Goal: Transaction & Acquisition: Purchase product/service

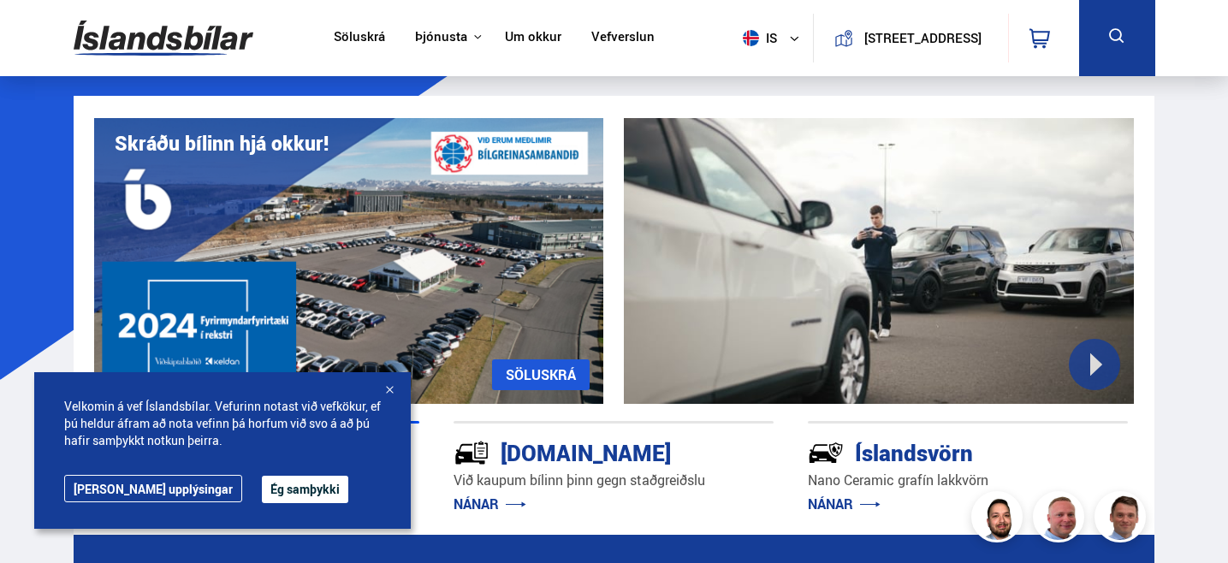
click at [280, 488] on button "Ég samþykki" at bounding box center [305, 489] width 86 height 27
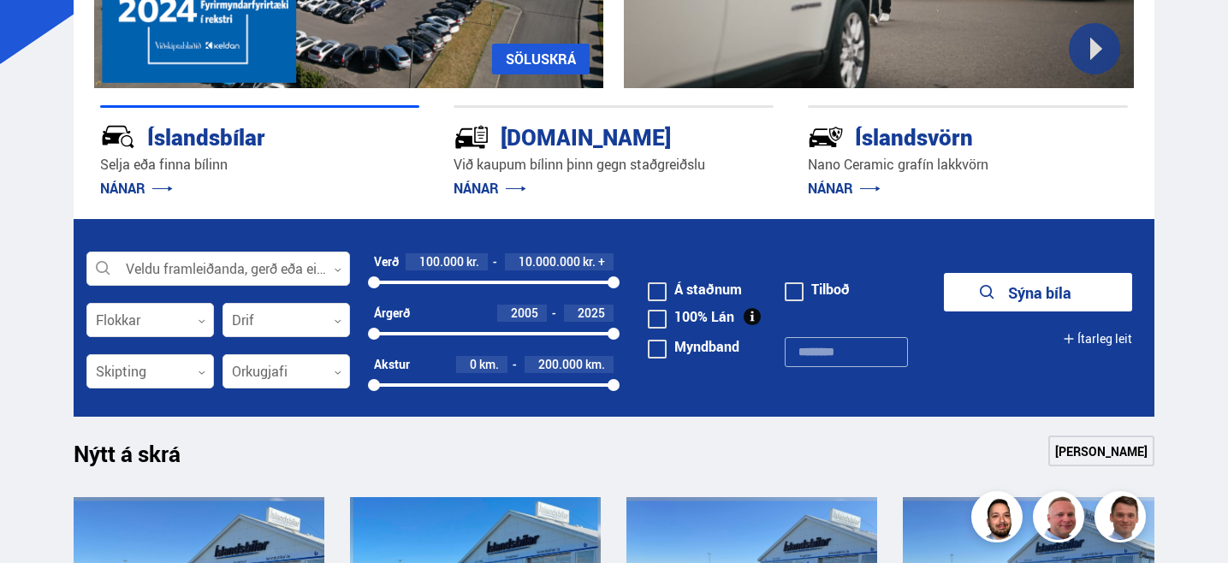
scroll to position [317, 0]
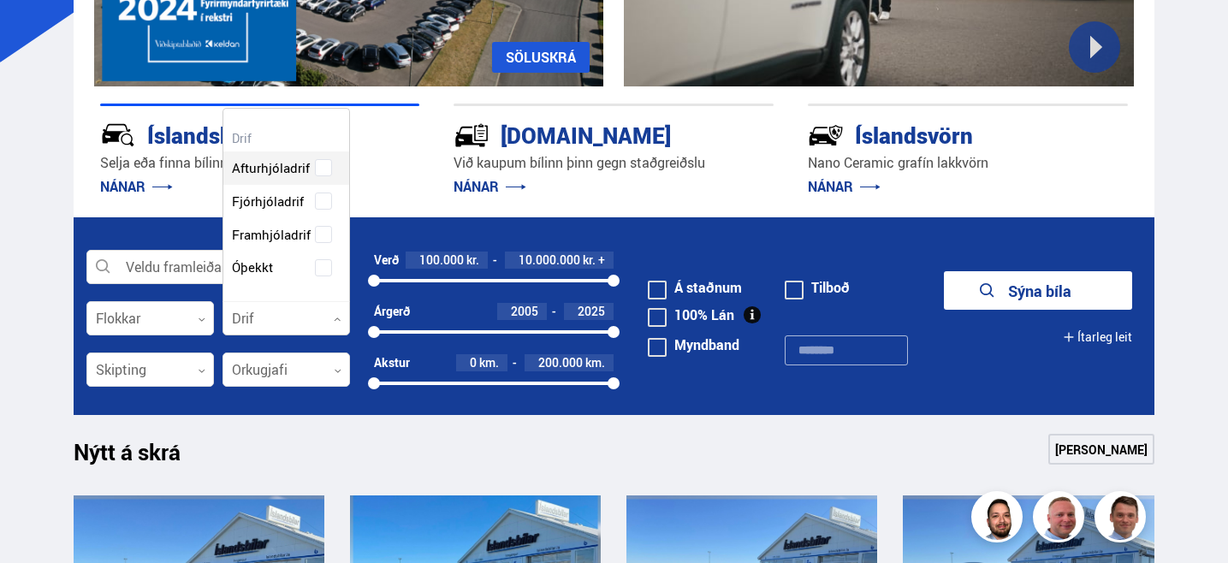
click at [276, 316] on div at bounding box center [285, 319] width 127 height 34
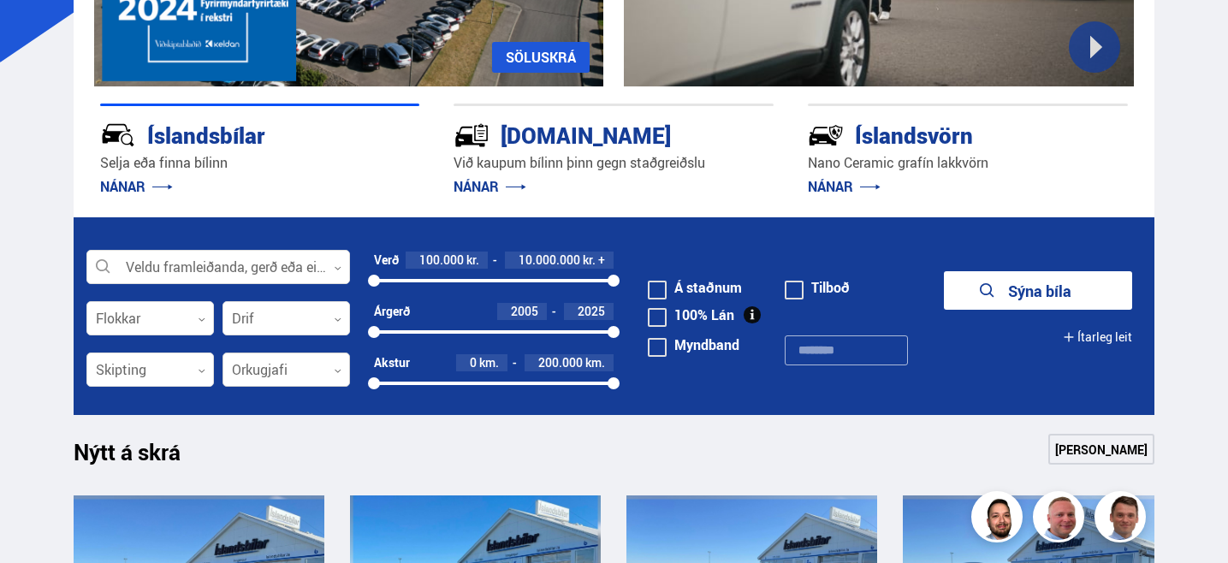
click at [245, 369] on div at bounding box center [285, 370] width 127 height 34
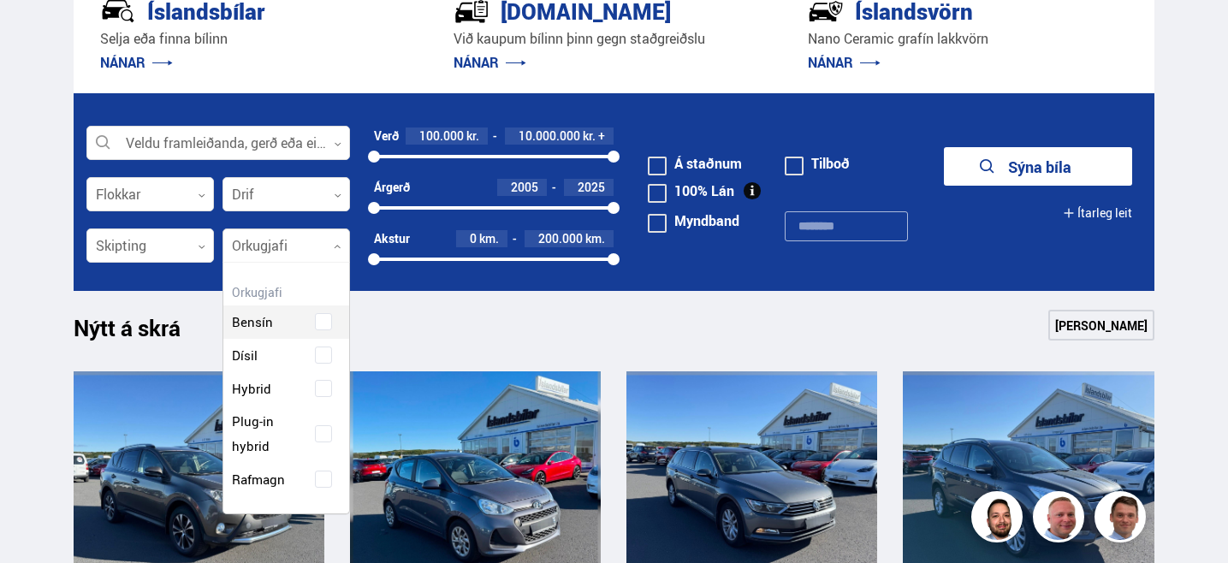
scroll to position [443, 0]
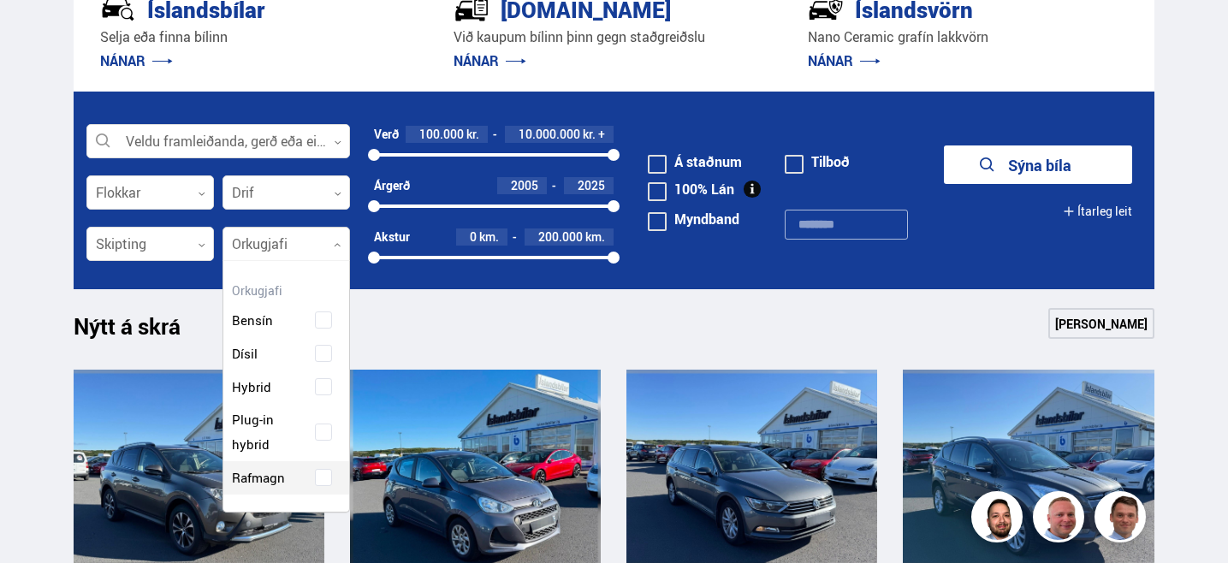
click at [278, 476] on div "Bensín Dísil Hybrid Plug-in hybrid Rafmagn" at bounding box center [286, 386] width 126 height 216
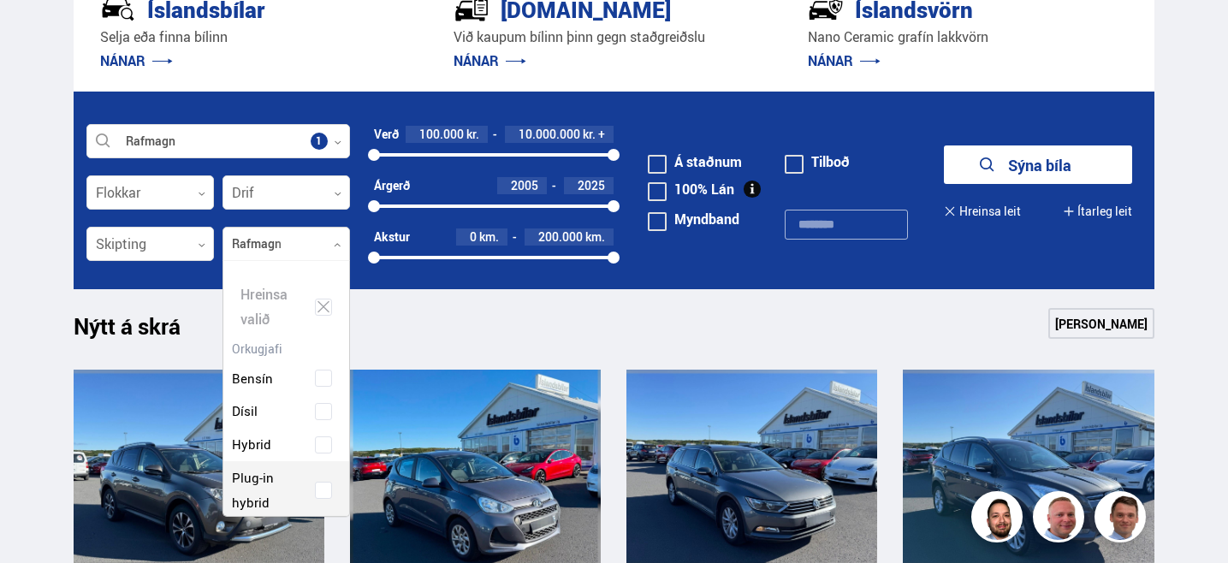
scroll to position [258, 133]
click at [380, 203] on div "2005 2025" at bounding box center [494, 206] width 240 height 15
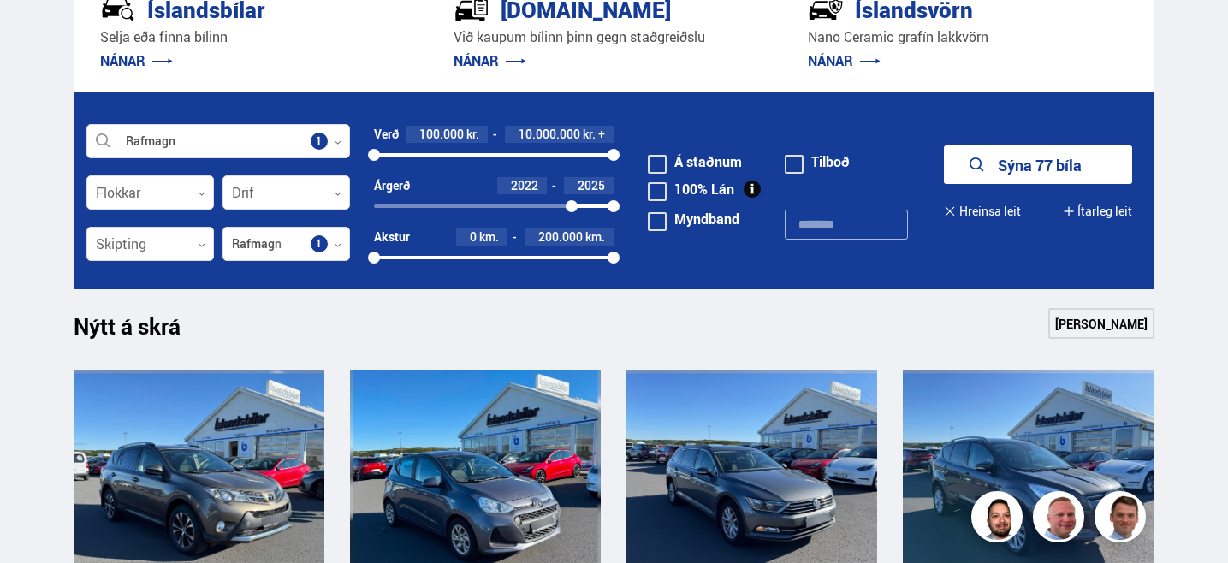
drag, startPoint x: 390, startPoint y: 210, endPoint x: 572, endPoint y: 207, distance: 181.4
click at [572, 207] on div at bounding box center [572, 206] width 12 height 12
drag, startPoint x: 614, startPoint y: 156, endPoint x: 517, endPoint y: 170, distance: 98.6
click at [517, 170] on div "Verð 100.000 kr. 6.000.000 kr. + 100000 6010720" at bounding box center [494, 151] width 240 height 51
click at [1015, 178] on button "Sýna 23 bíla" at bounding box center [1038, 164] width 188 height 39
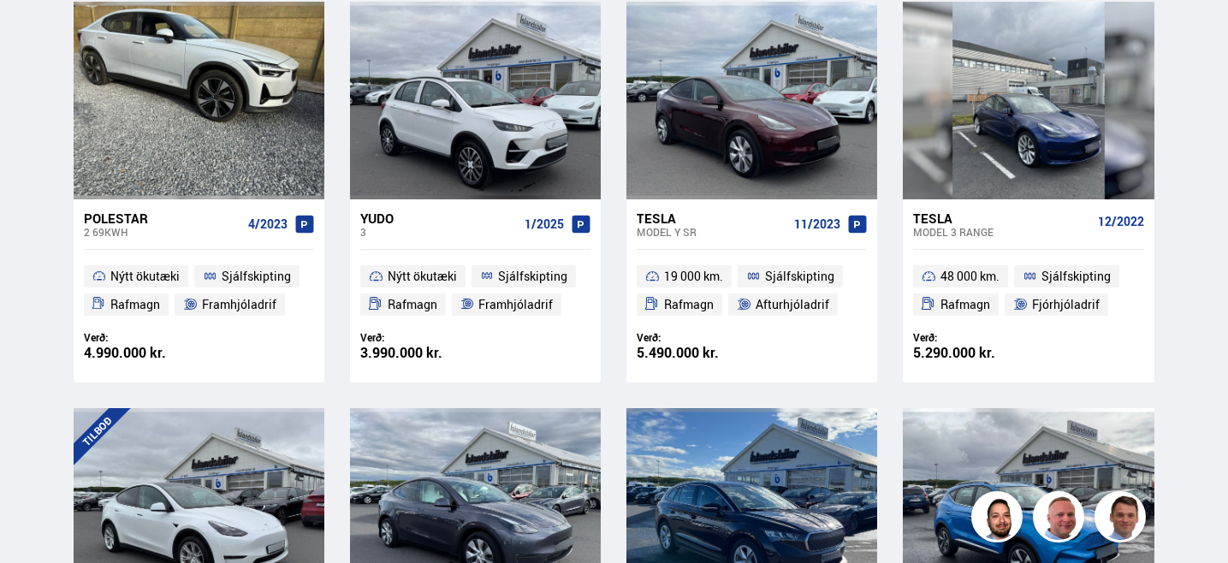
scroll to position [404, 0]
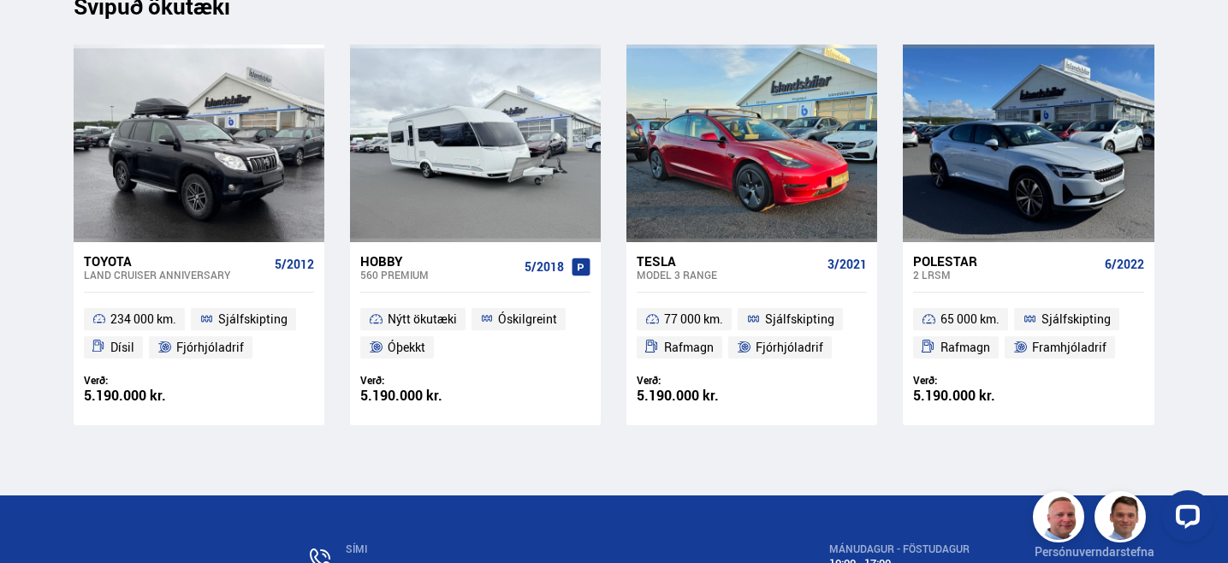
scroll to position [5845, 0]
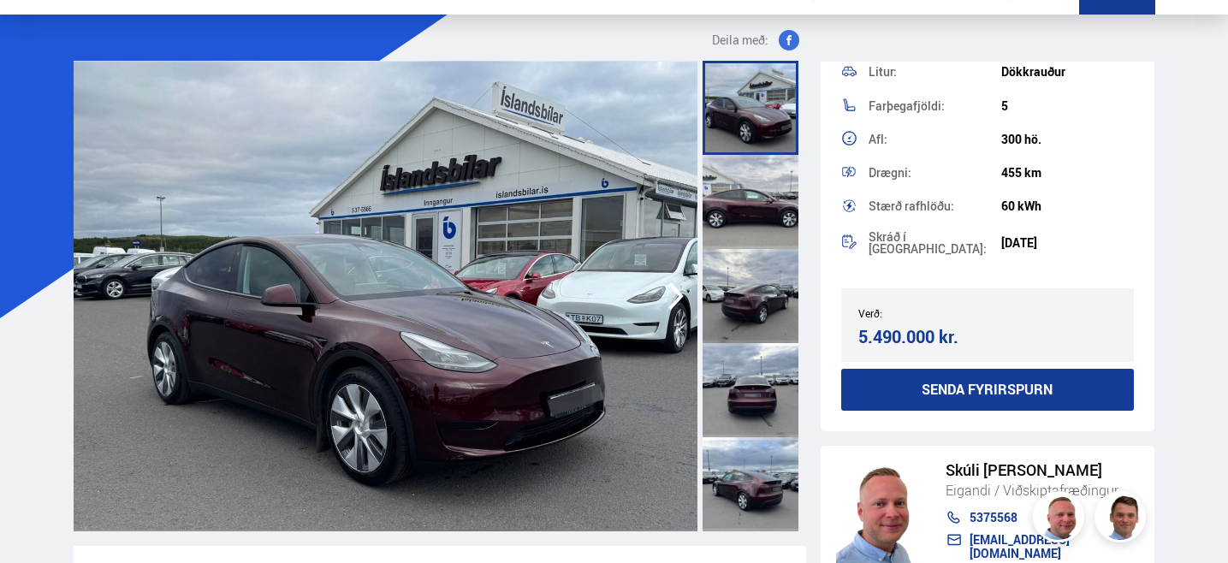
scroll to position [59, 0]
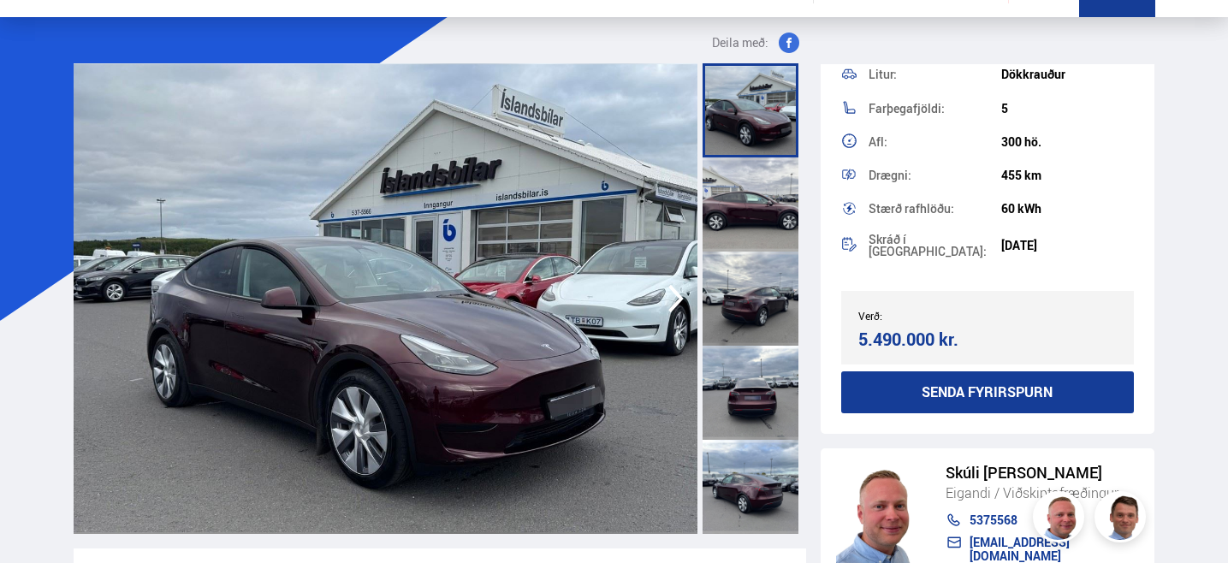
click at [740, 205] on div at bounding box center [751, 204] width 96 height 94
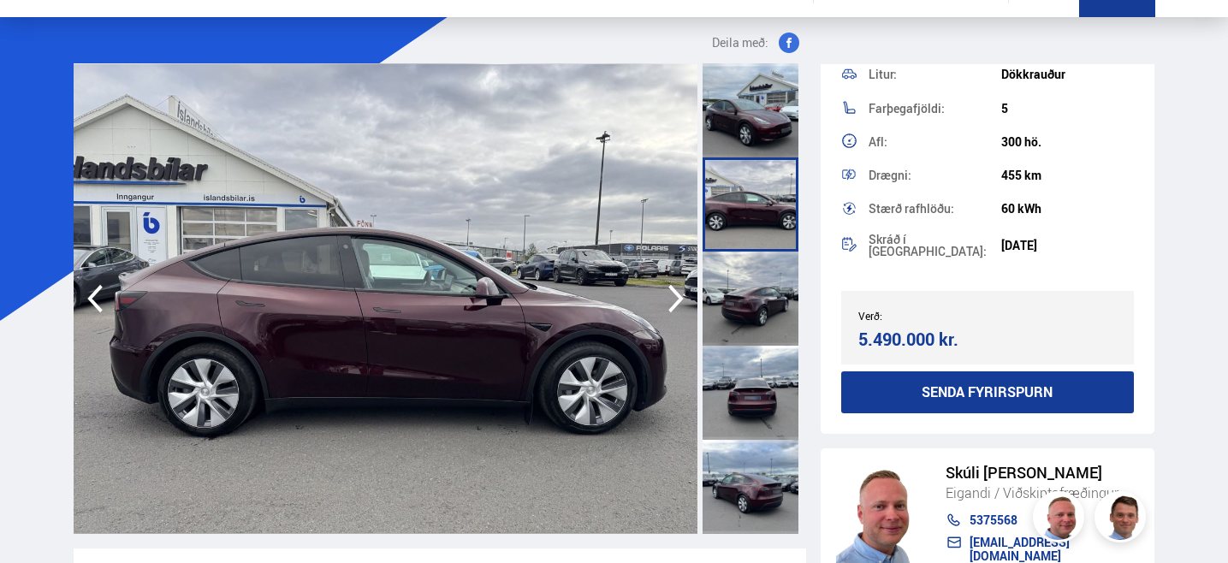
click at [749, 276] on div at bounding box center [751, 299] width 96 height 94
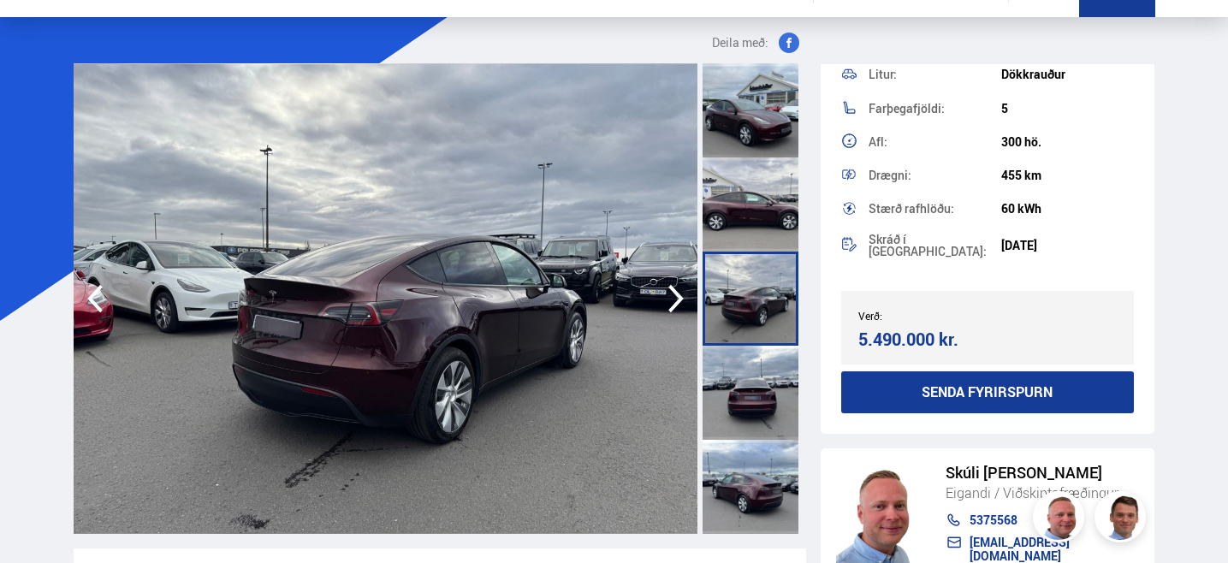
click at [768, 380] on div at bounding box center [751, 393] width 96 height 94
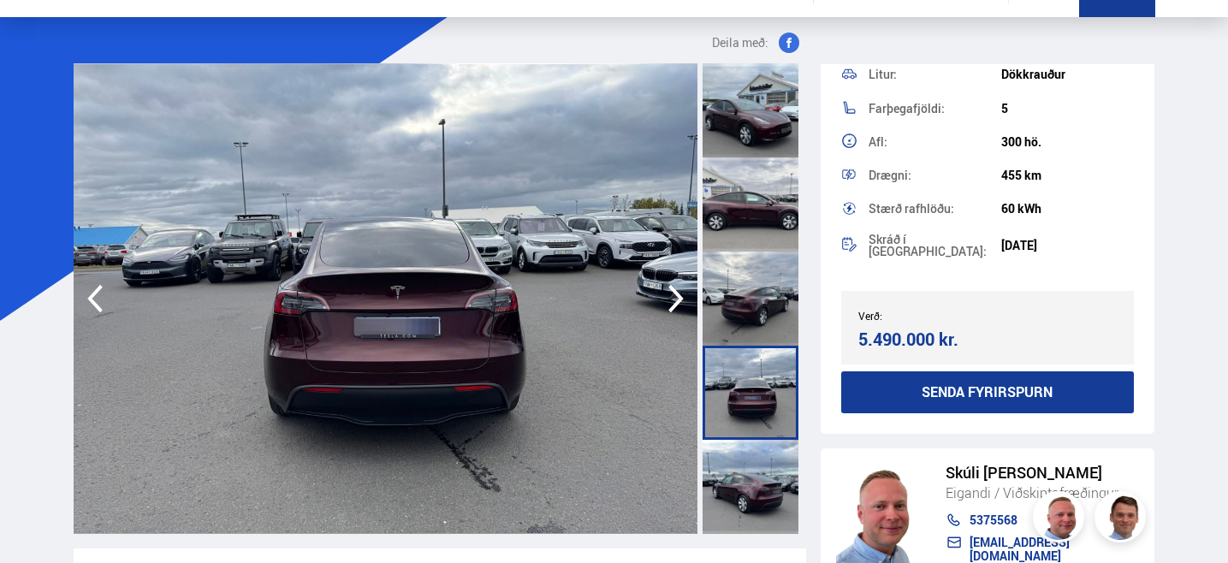
click at [760, 506] on div at bounding box center [751, 487] width 96 height 94
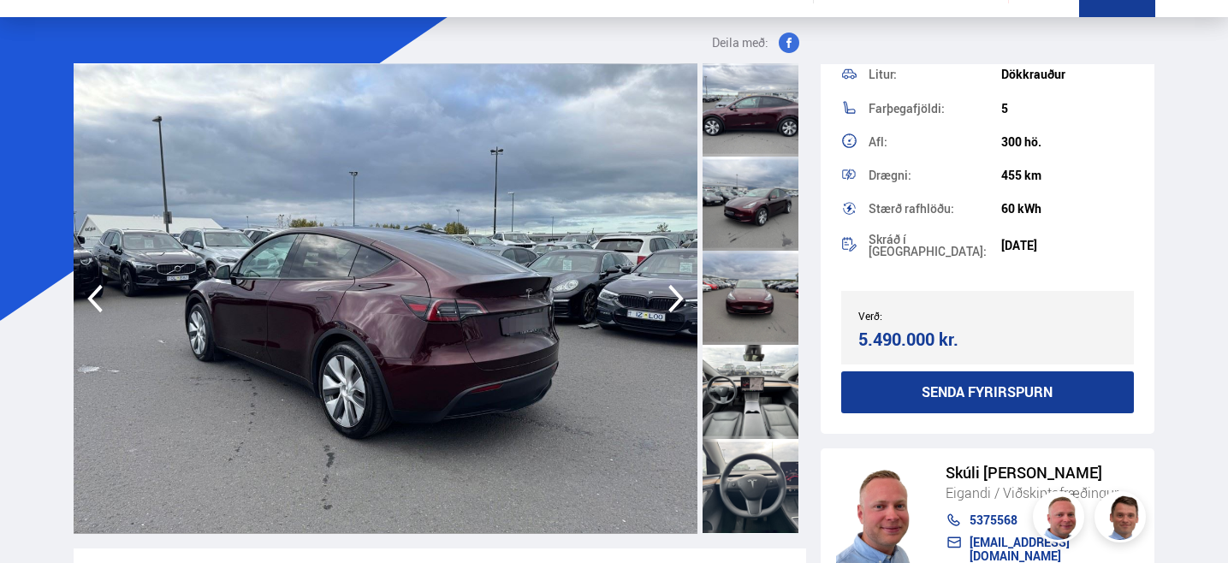
scroll to position [1788, 0]
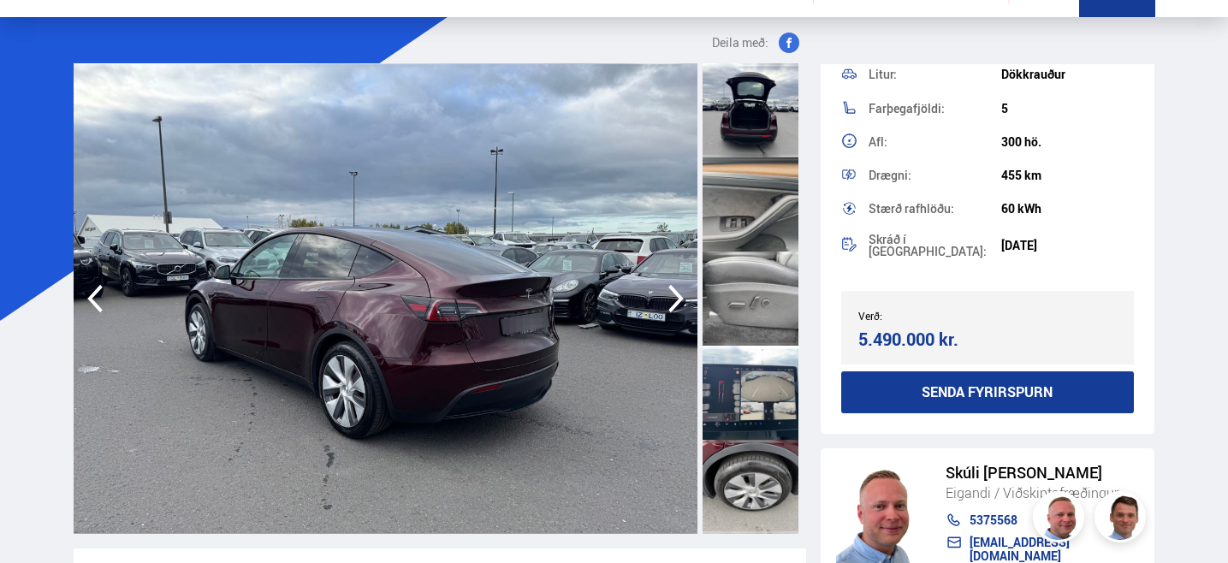
click at [760, 506] on div at bounding box center [751, 487] width 96 height 94
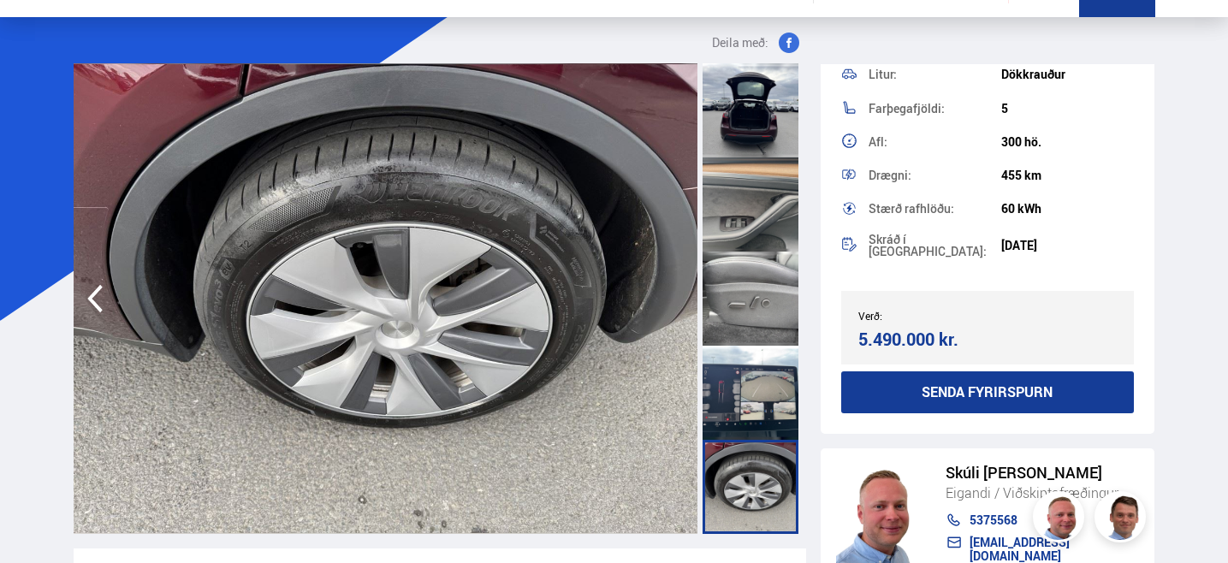
click at [760, 409] on div at bounding box center [751, 393] width 96 height 94
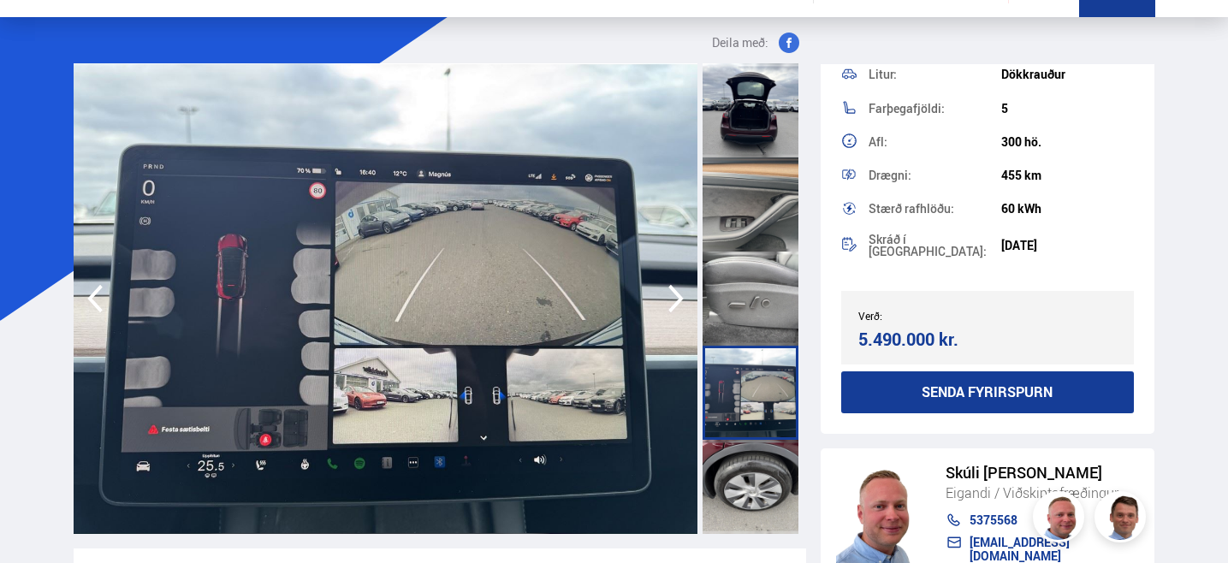
click at [752, 306] on div at bounding box center [751, 299] width 96 height 94
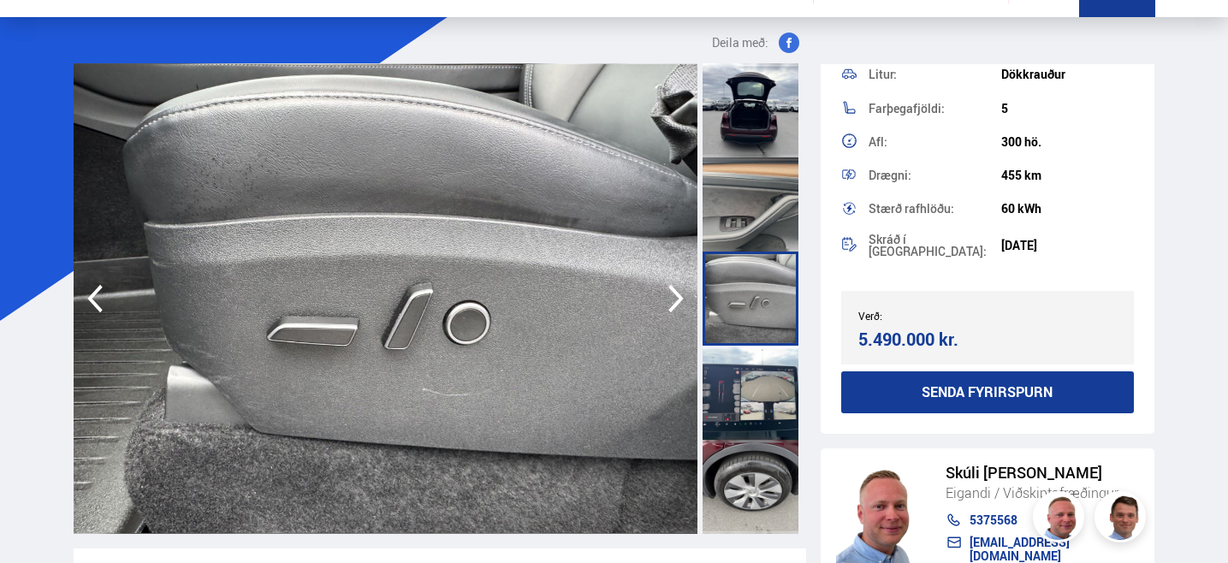
click at [755, 221] on div at bounding box center [751, 204] width 96 height 94
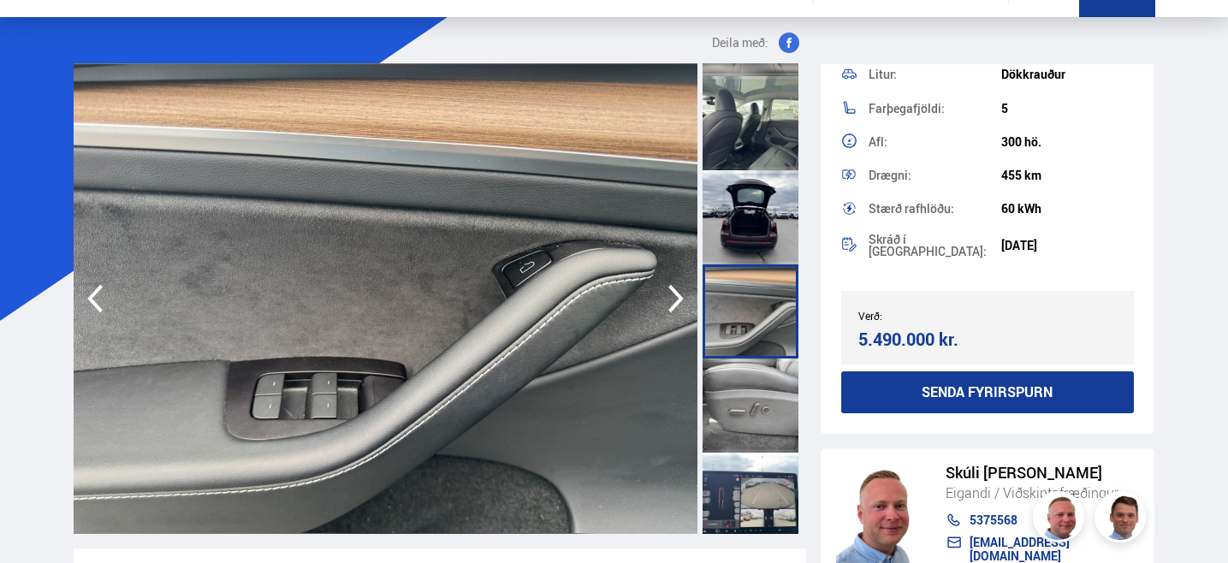
scroll to position [1685, 0]
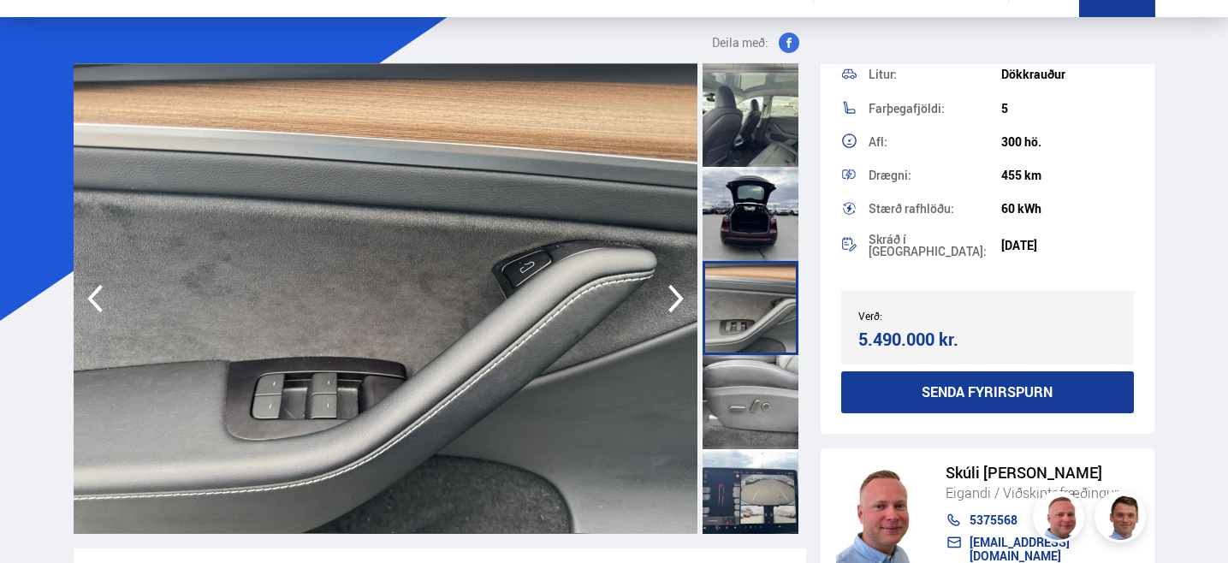
click at [750, 208] on div at bounding box center [751, 214] width 96 height 94
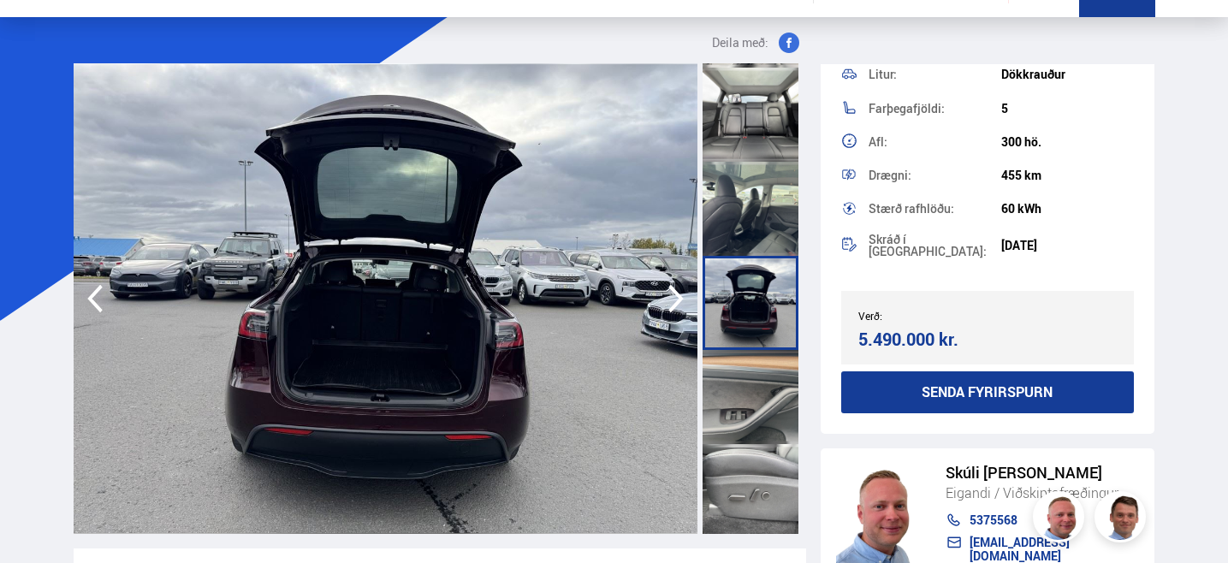
scroll to position [1599, 0]
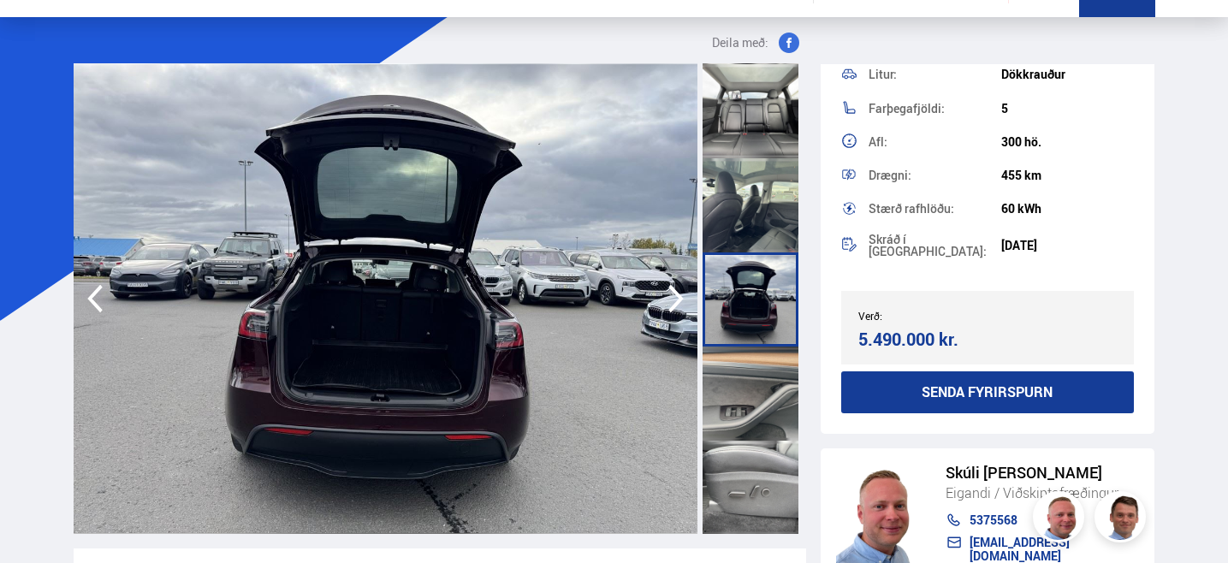
click at [750, 208] on div at bounding box center [751, 205] width 96 height 94
